Goal: Information Seeking & Learning: Learn about a topic

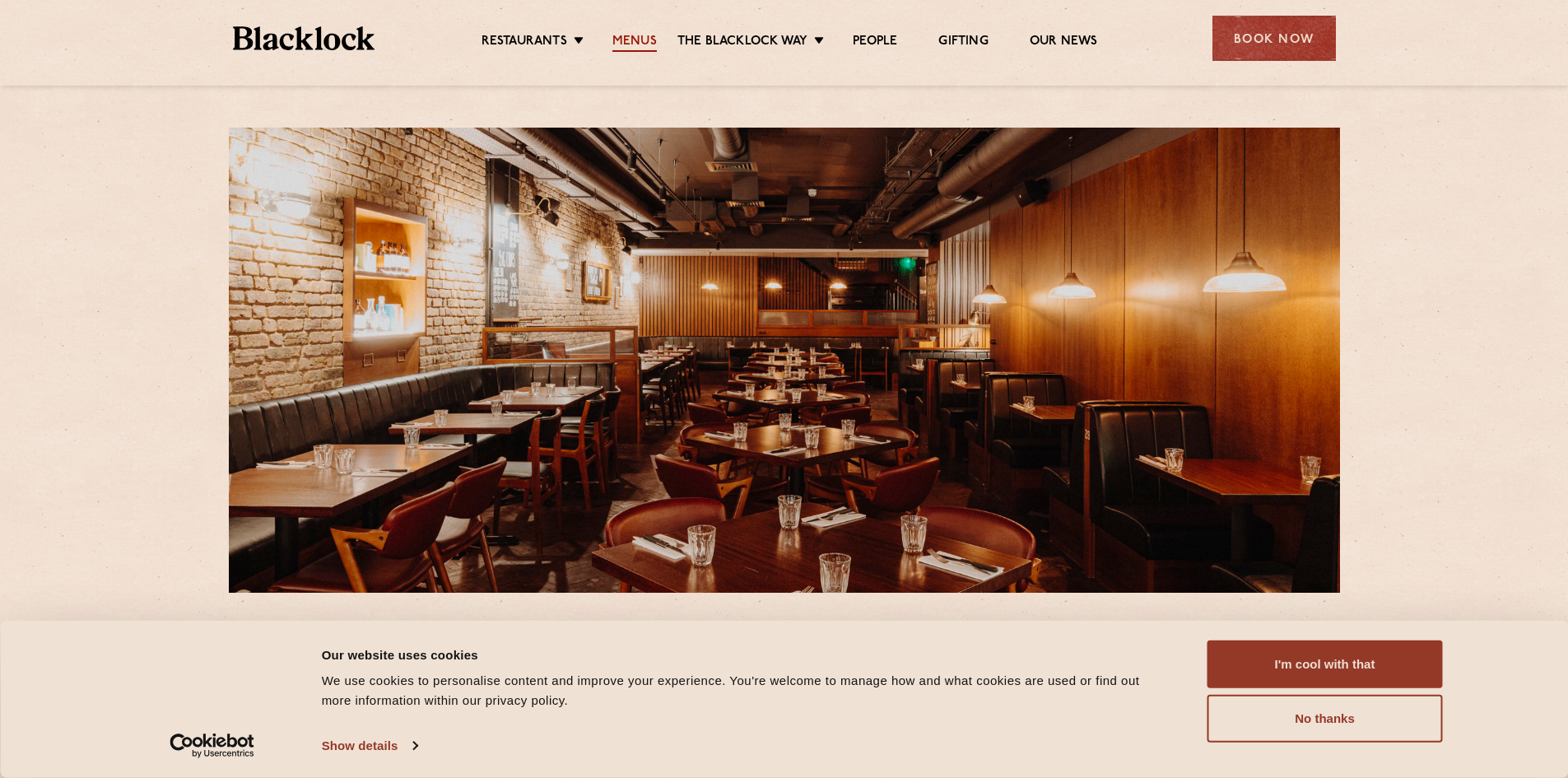
click at [625, 42] on link "Menus" at bounding box center [634, 42] width 44 height 18
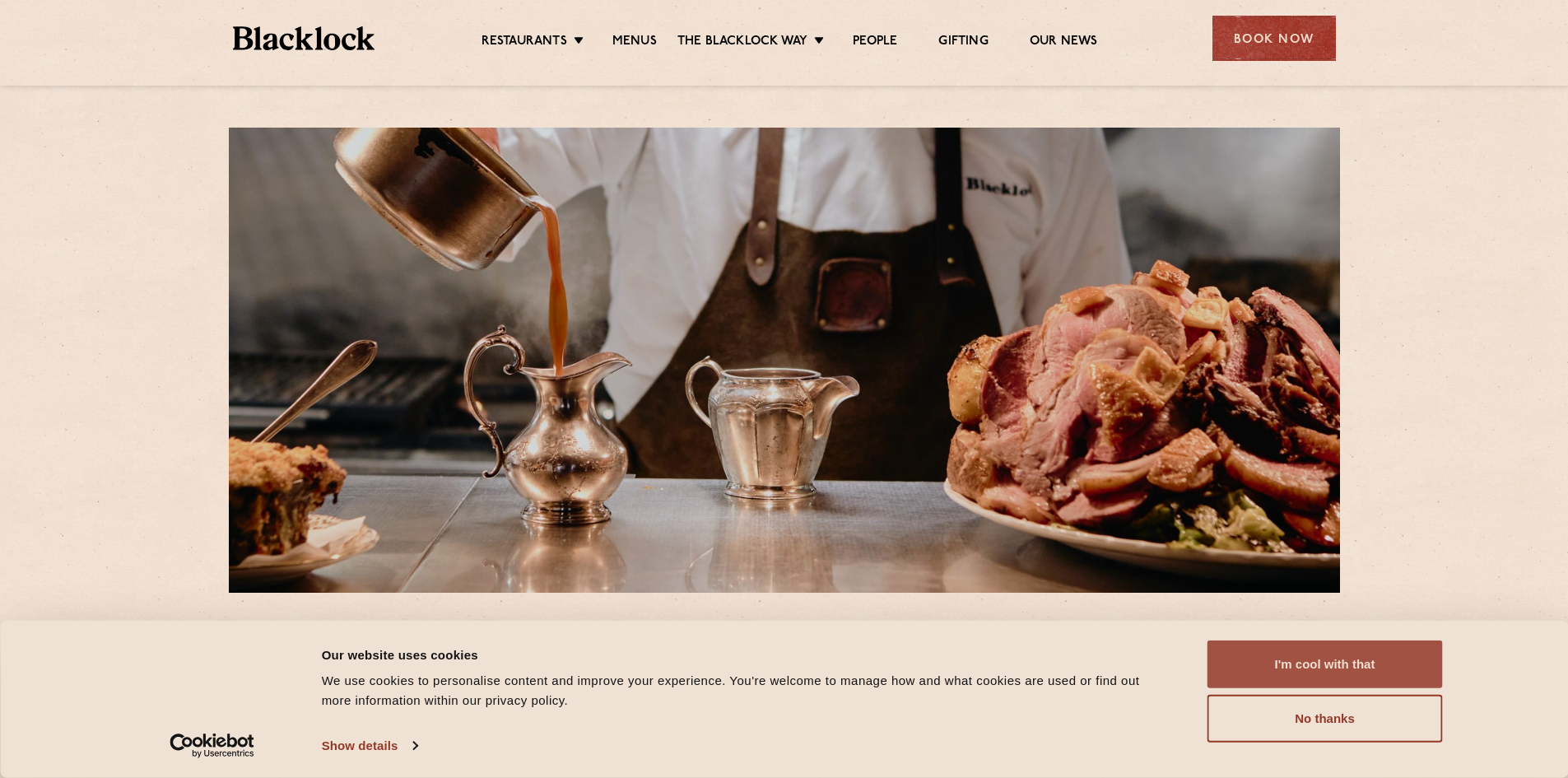
click at [1349, 650] on button "I'm cool with that" at bounding box center [1324, 664] width 235 height 48
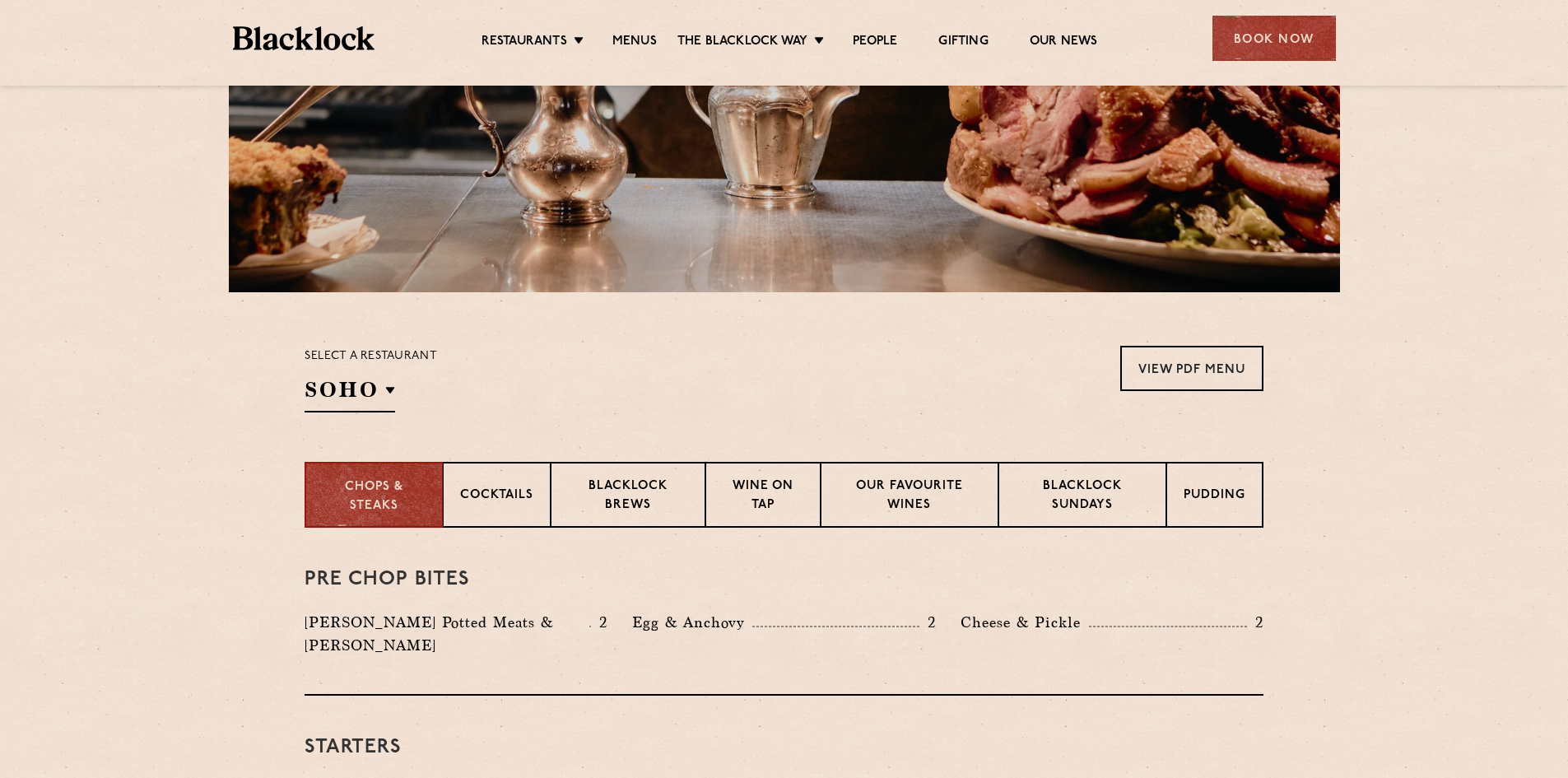
scroll to position [329, 0]
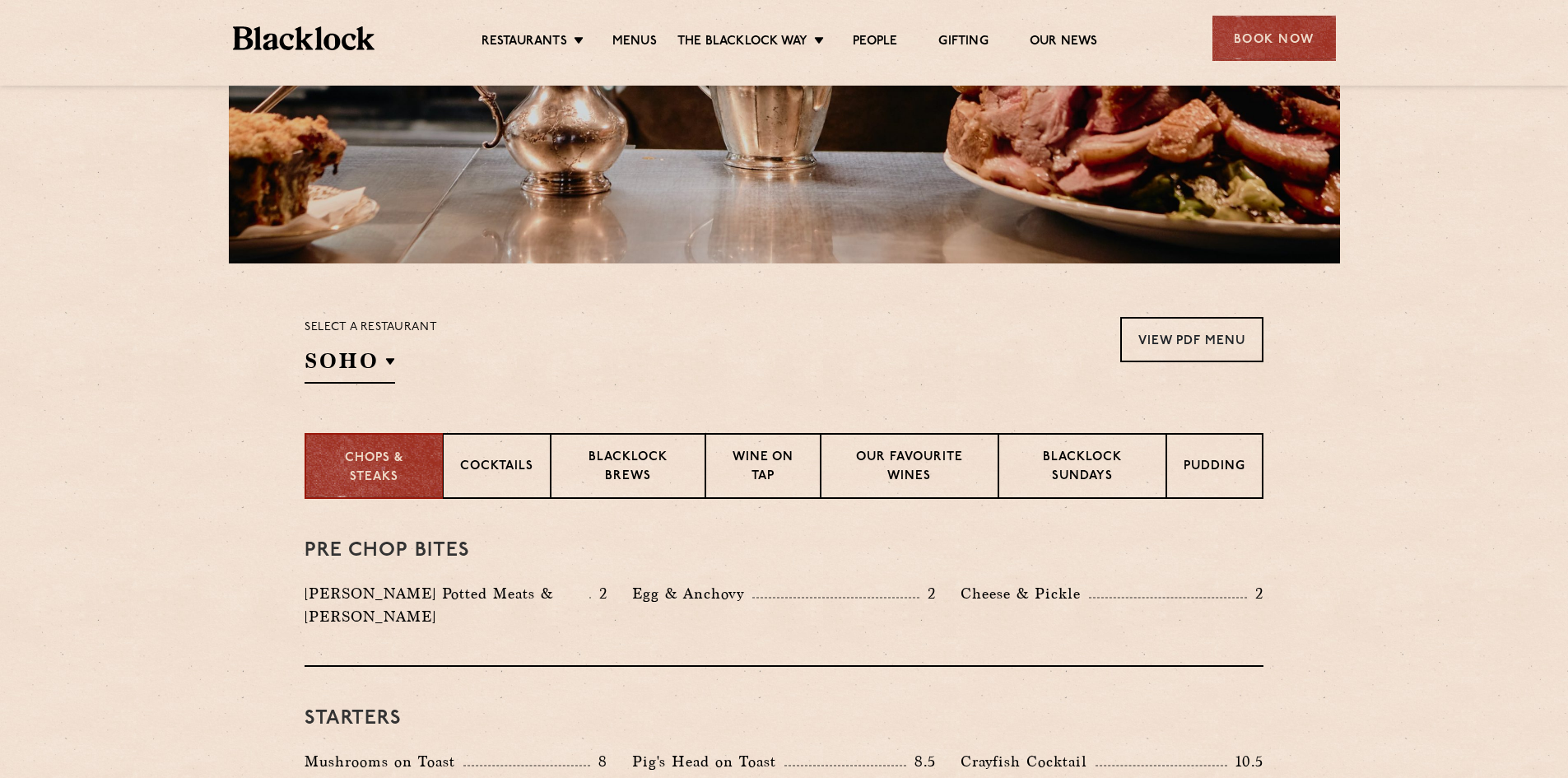
click at [395, 364] on div "Select a restaurant [GEOGRAPHIC_DATA] [GEOGRAPHIC_DATA] [GEOGRAPHIC_DATA] [GEOG…" at bounding box center [371, 350] width 133 height 67
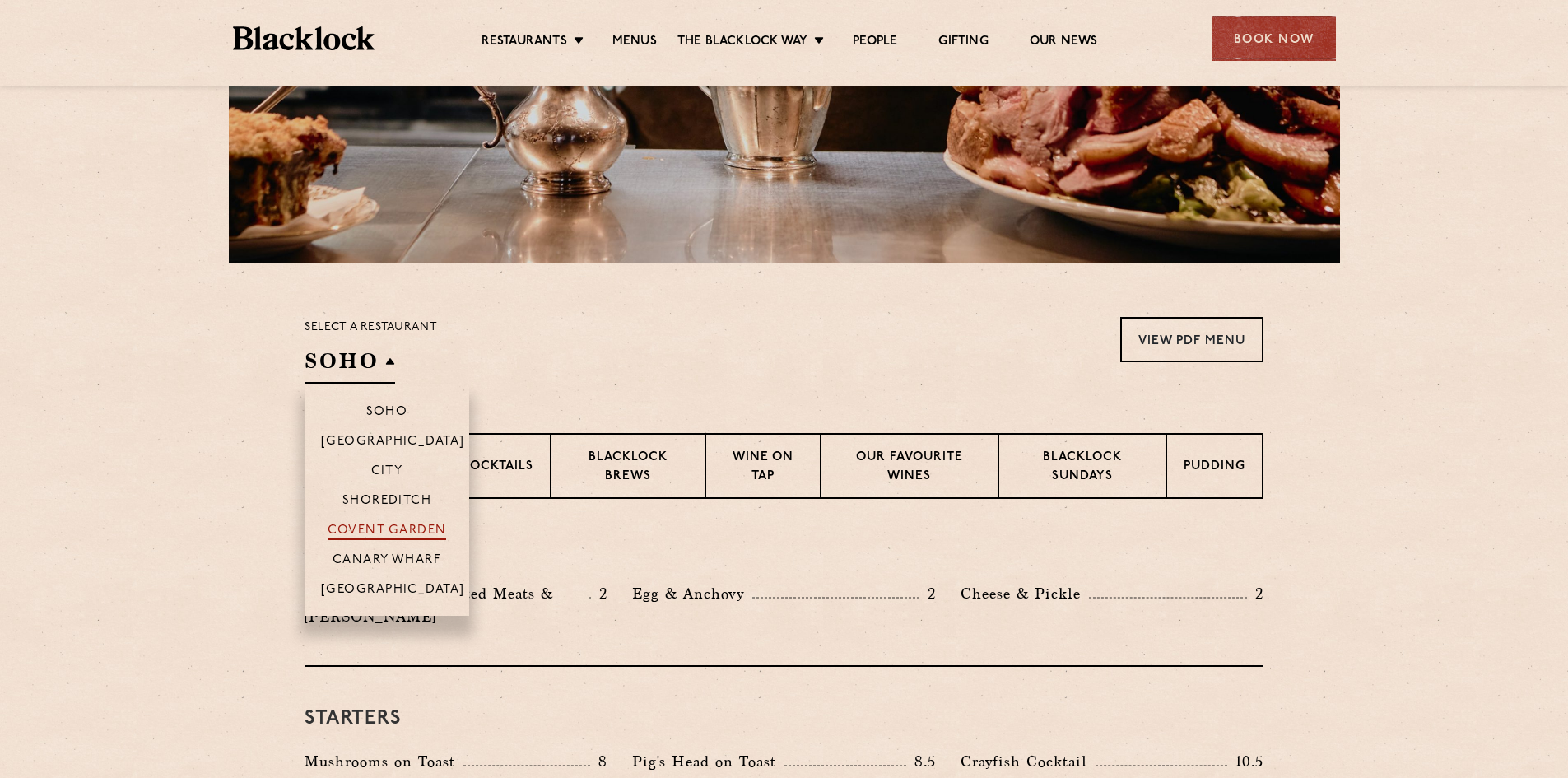
click at [391, 528] on p "Covent Garden" at bounding box center [386, 531] width 119 height 17
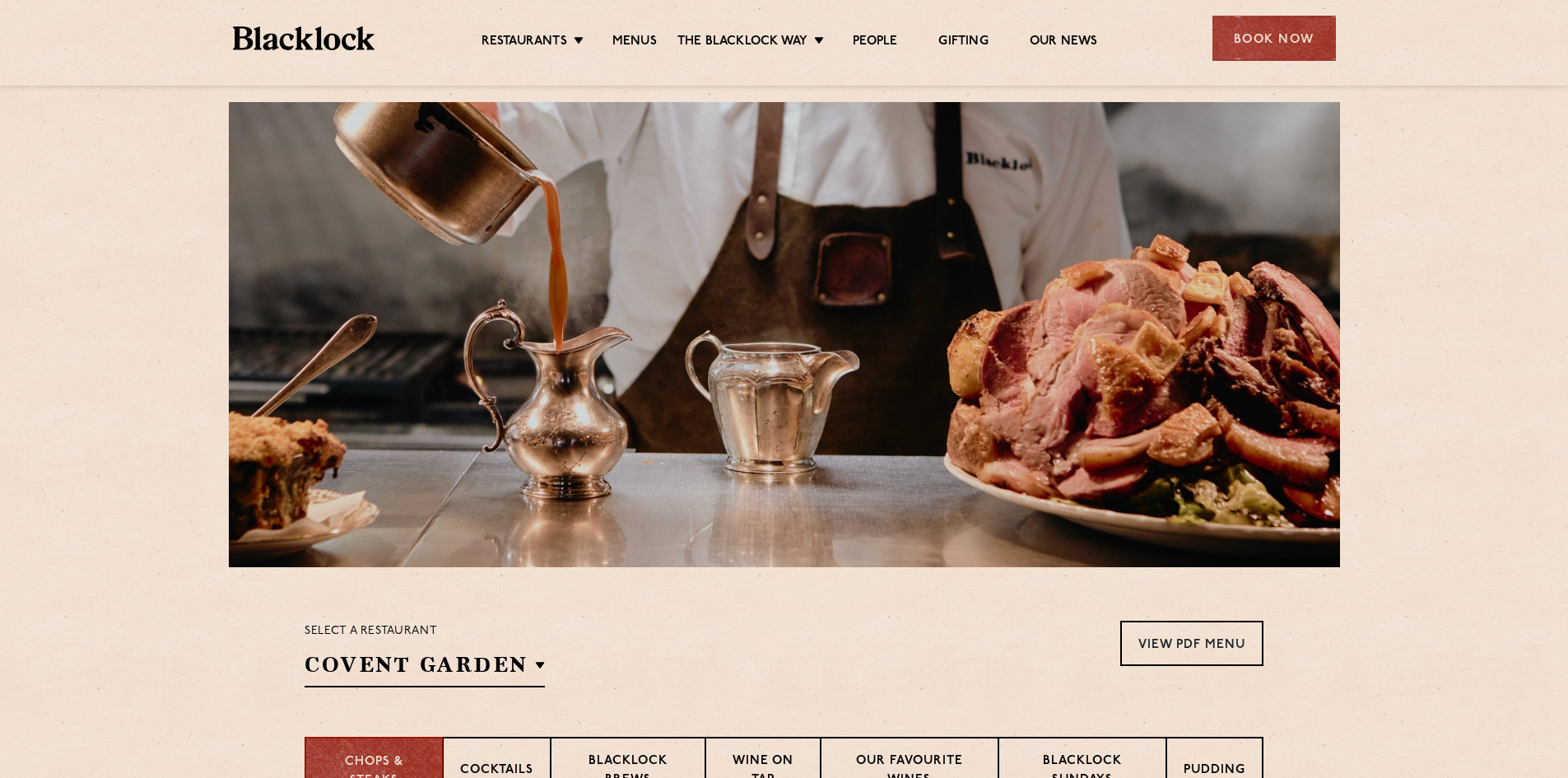
scroll to position [0, 0]
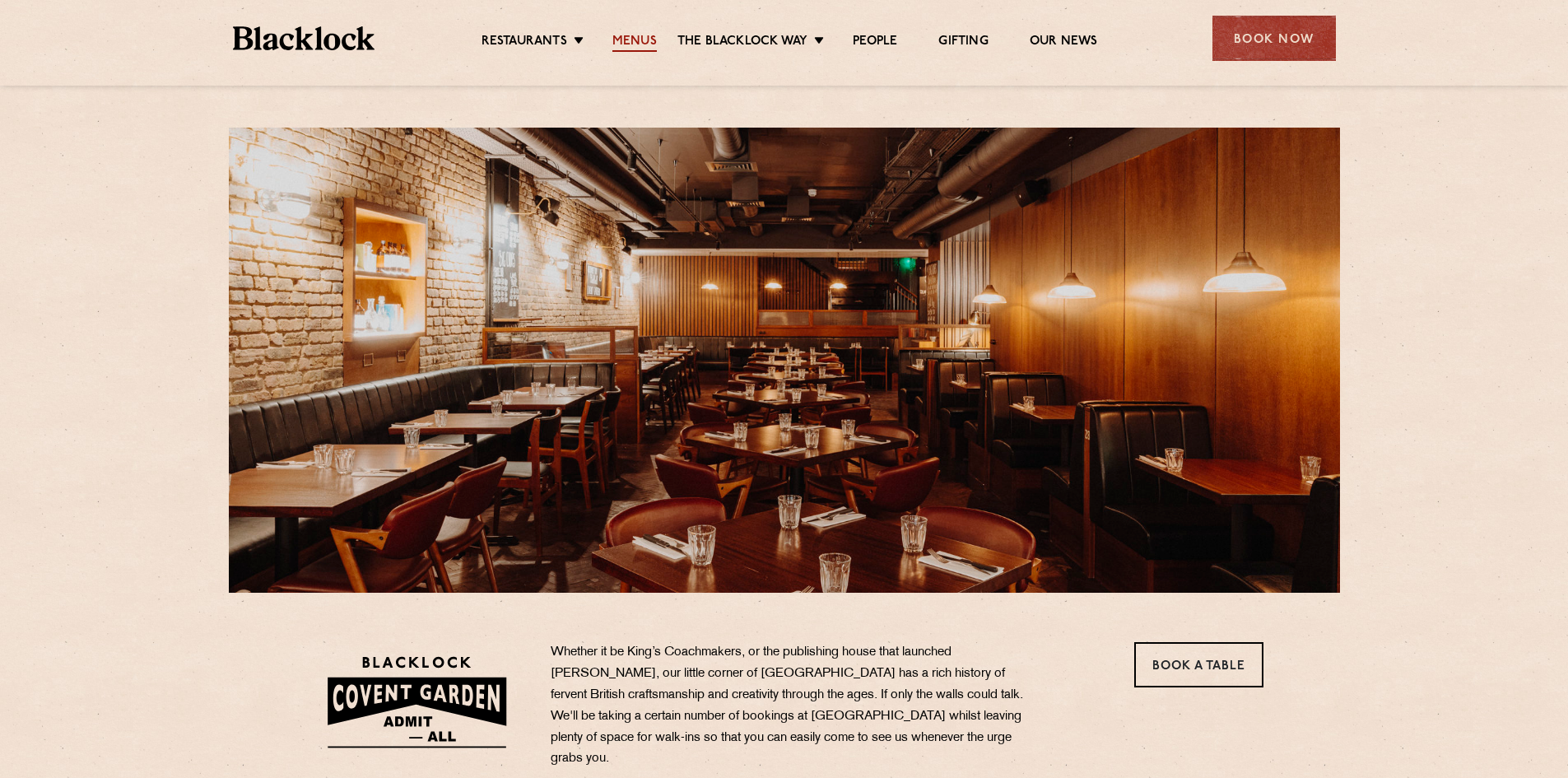
click at [634, 39] on link "Menus" at bounding box center [634, 42] width 44 height 18
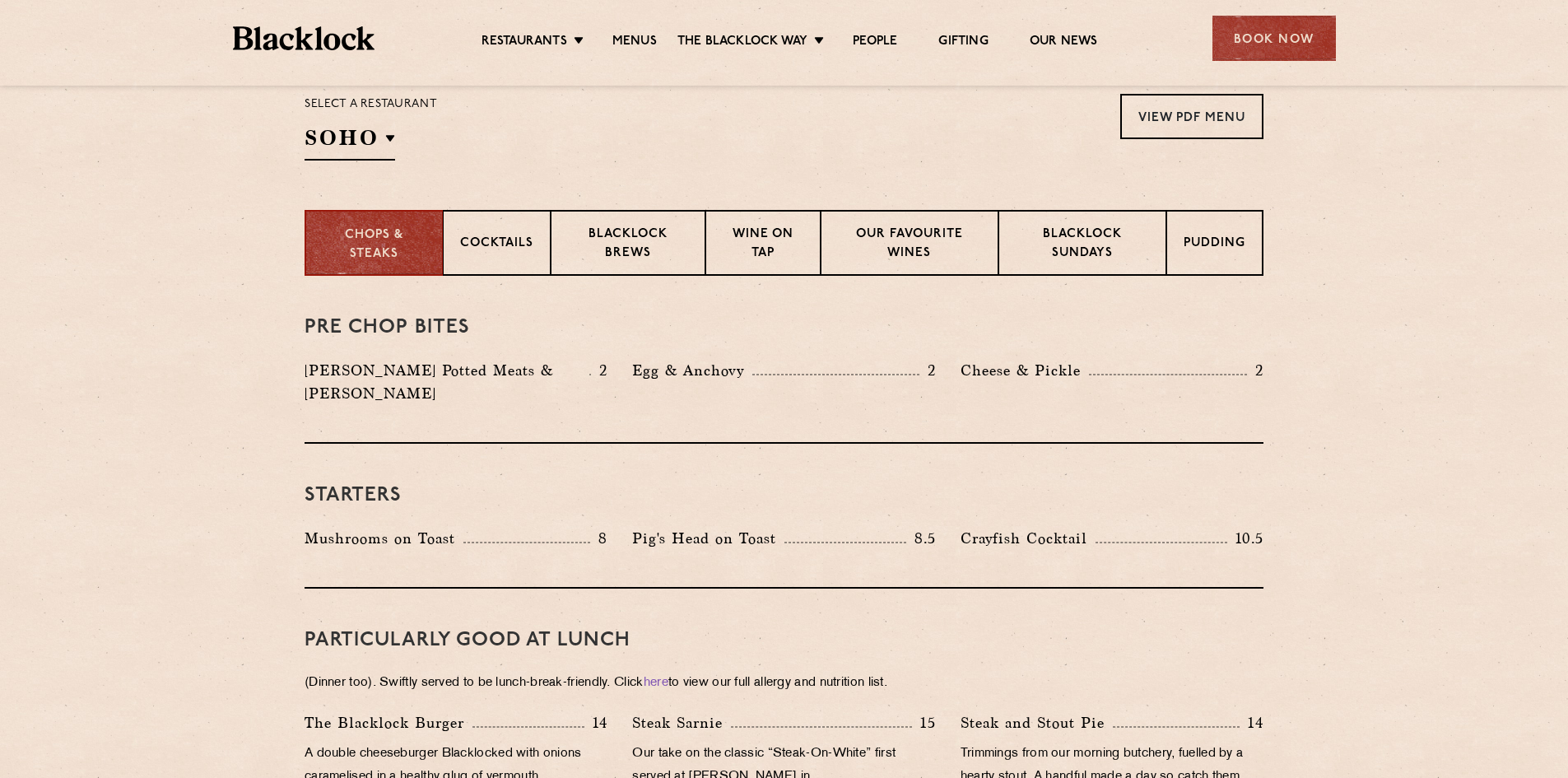
scroll to position [576, 0]
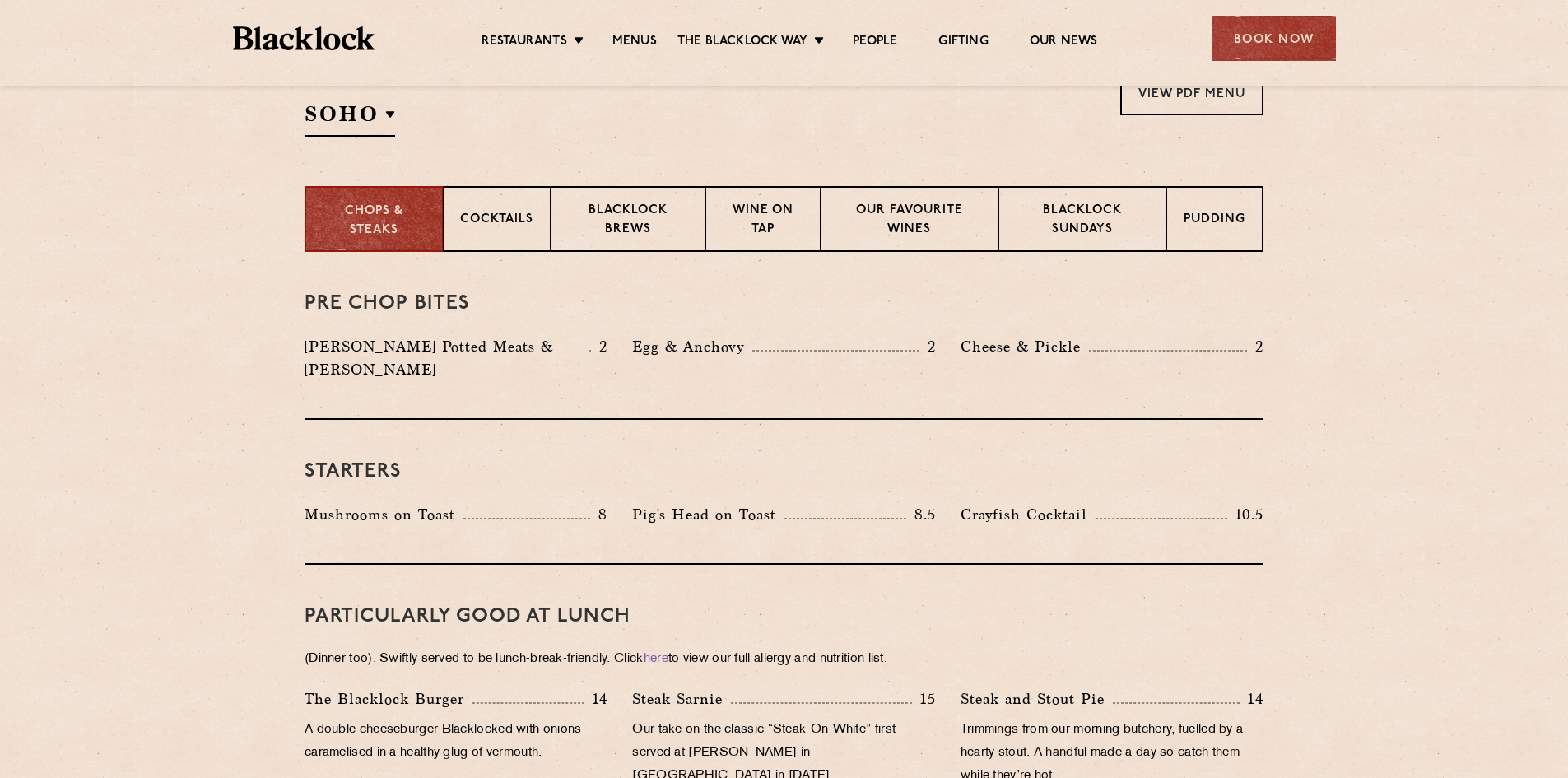
click at [396, 112] on div "Select a restaurant [GEOGRAPHIC_DATA] [GEOGRAPHIC_DATA] [GEOGRAPHIC_DATA] [GEOG…" at bounding box center [371, 103] width 133 height 67
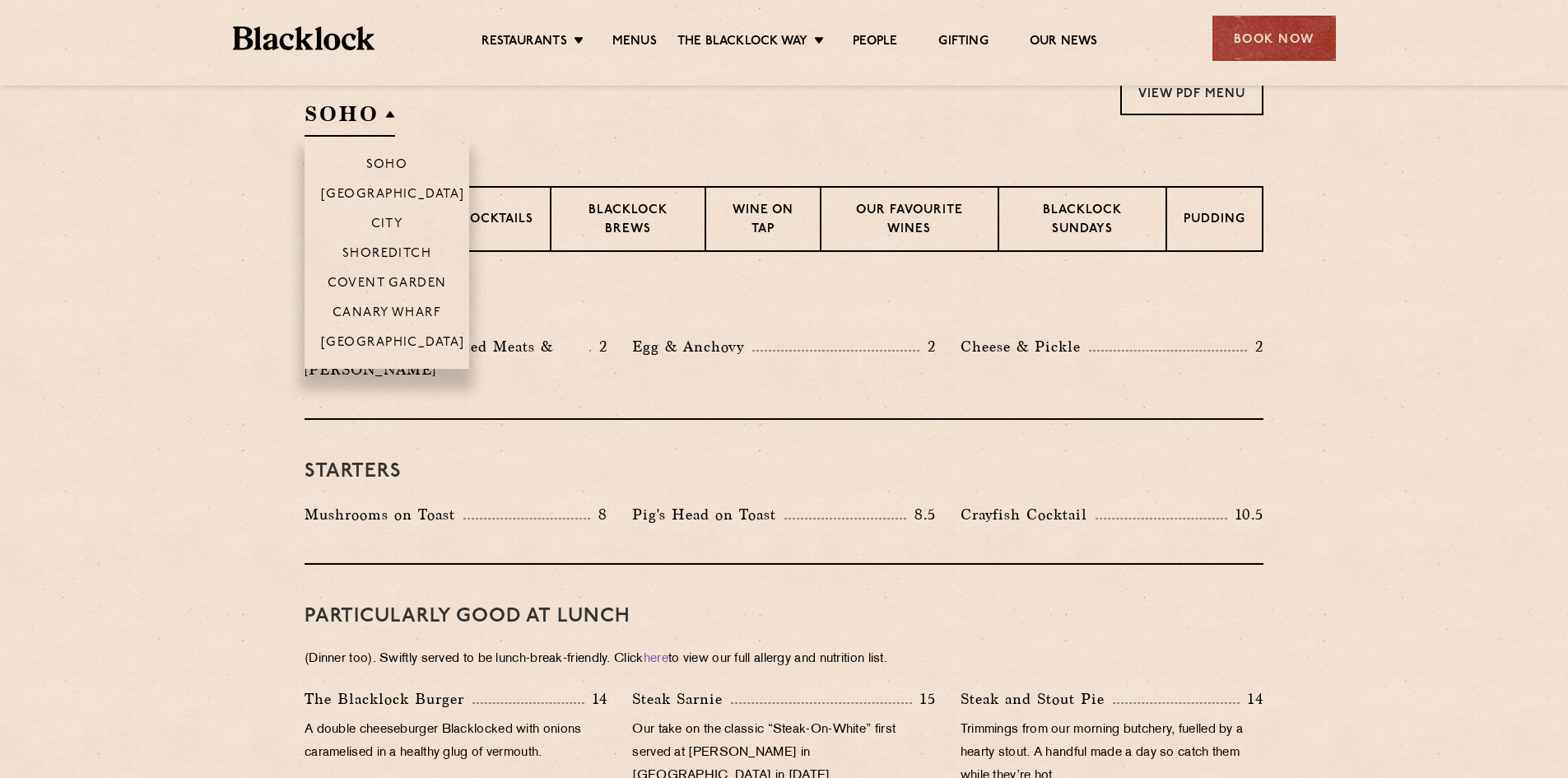
click at [380, 114] on h2 "SOHO" at bounding box center [350, 118] width 90 height 37
click at [407, 284] on p "Covent Garden" at bounding box center [386, 284] width 119 height 17
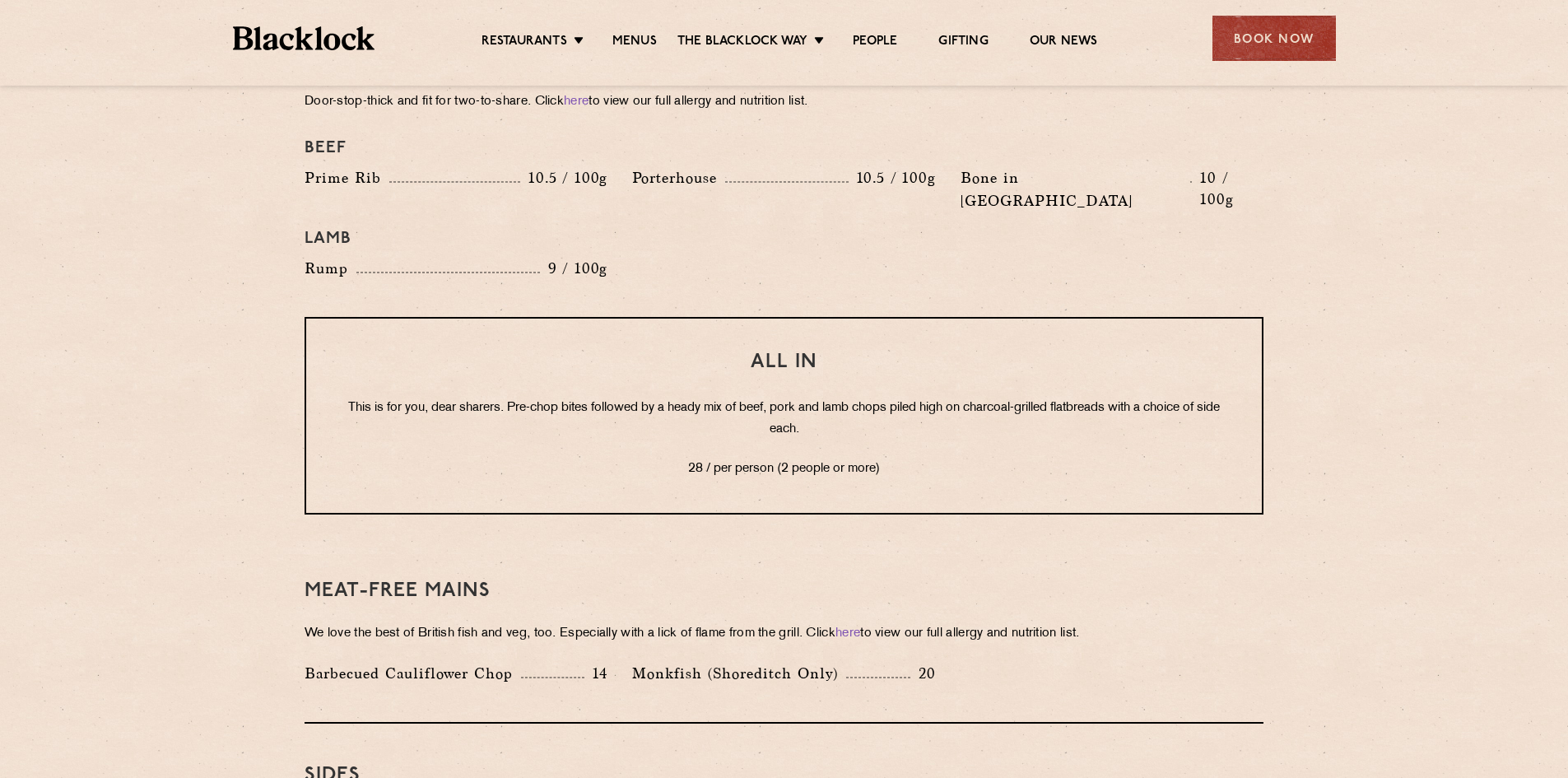
scroll to position [2140, 0]
